Goal: Task Accomplishment & Management: Manage account settings

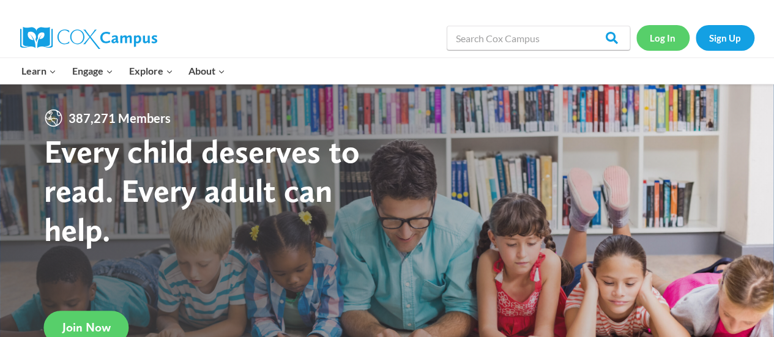
click at [666, 43] on link "Log In" at bounding box center [662, 37] width 53 height 25
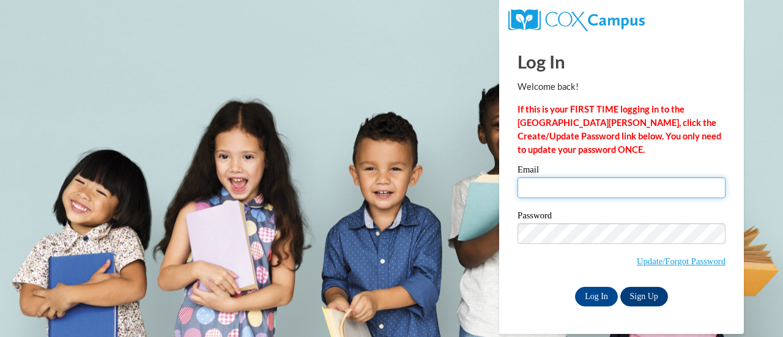
click at [588, 177] on input "Email" at bounding box center [622, 187] width 208 height 21
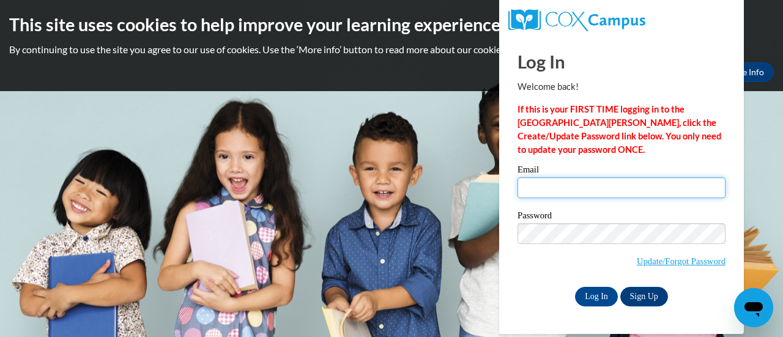
type input "kmckinnon@ktufsd.org"
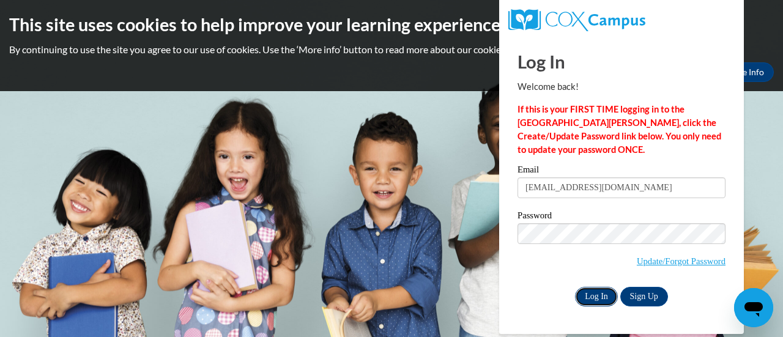
click at [597, 298] on input "Log In" at bounding box center [596, 297] width 43 height 20
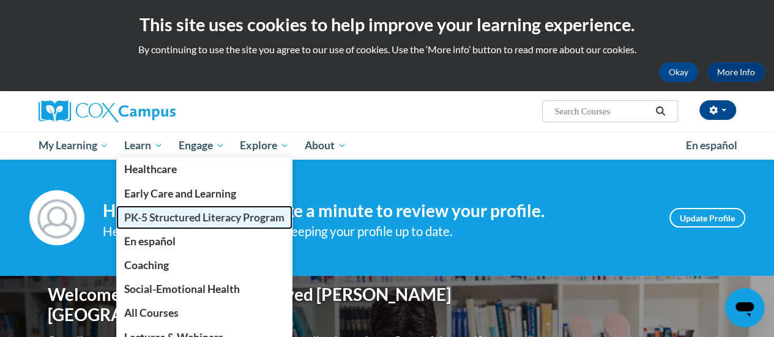
click at [148, 216] on span "PK-5 Structured Literacy Program" at bounding box center [204, 217] width 160 height 13
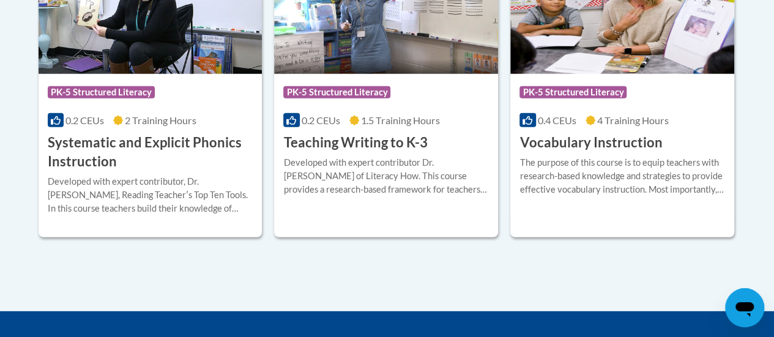
scroll to position [1713, 0]
